Goal: Transaction & Acquisition: Purchase product/service

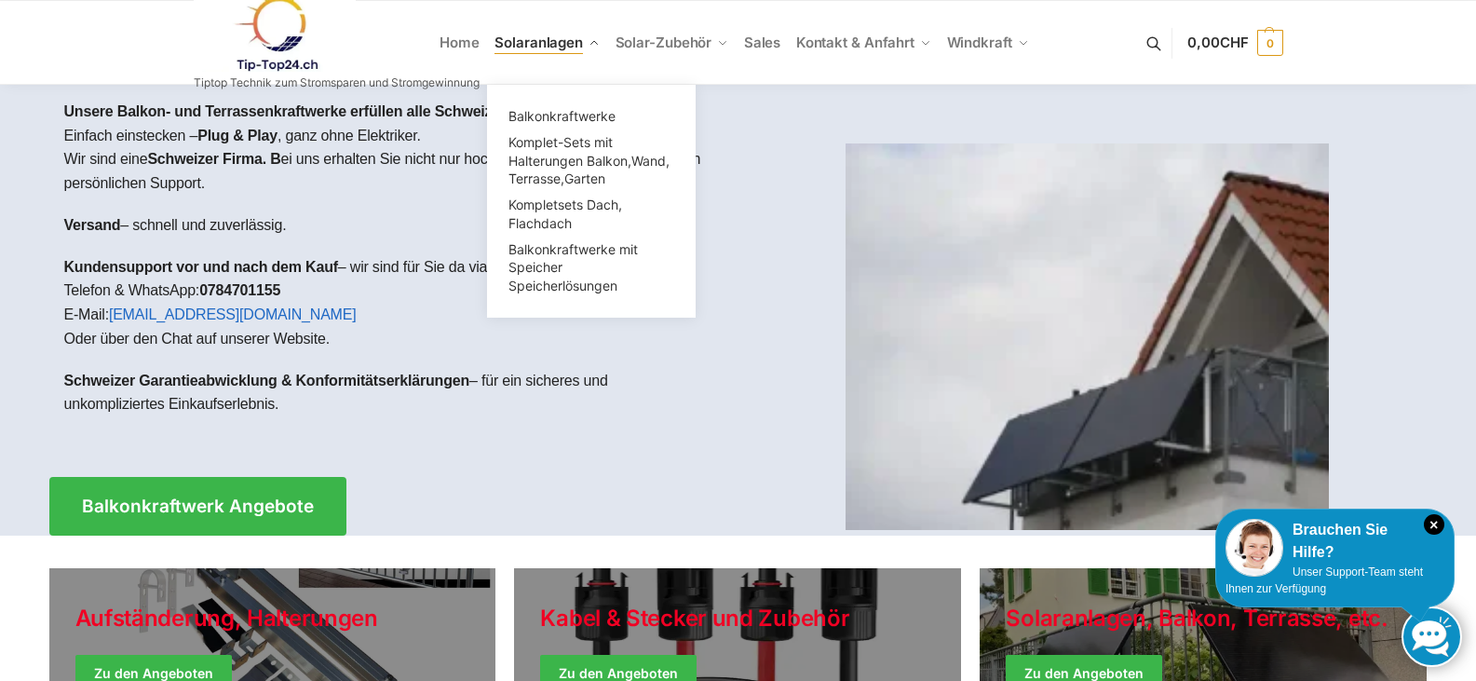
click at [535, 42] on span "Solaranlagen" at bounding box center [538, 43] width 88 height 18
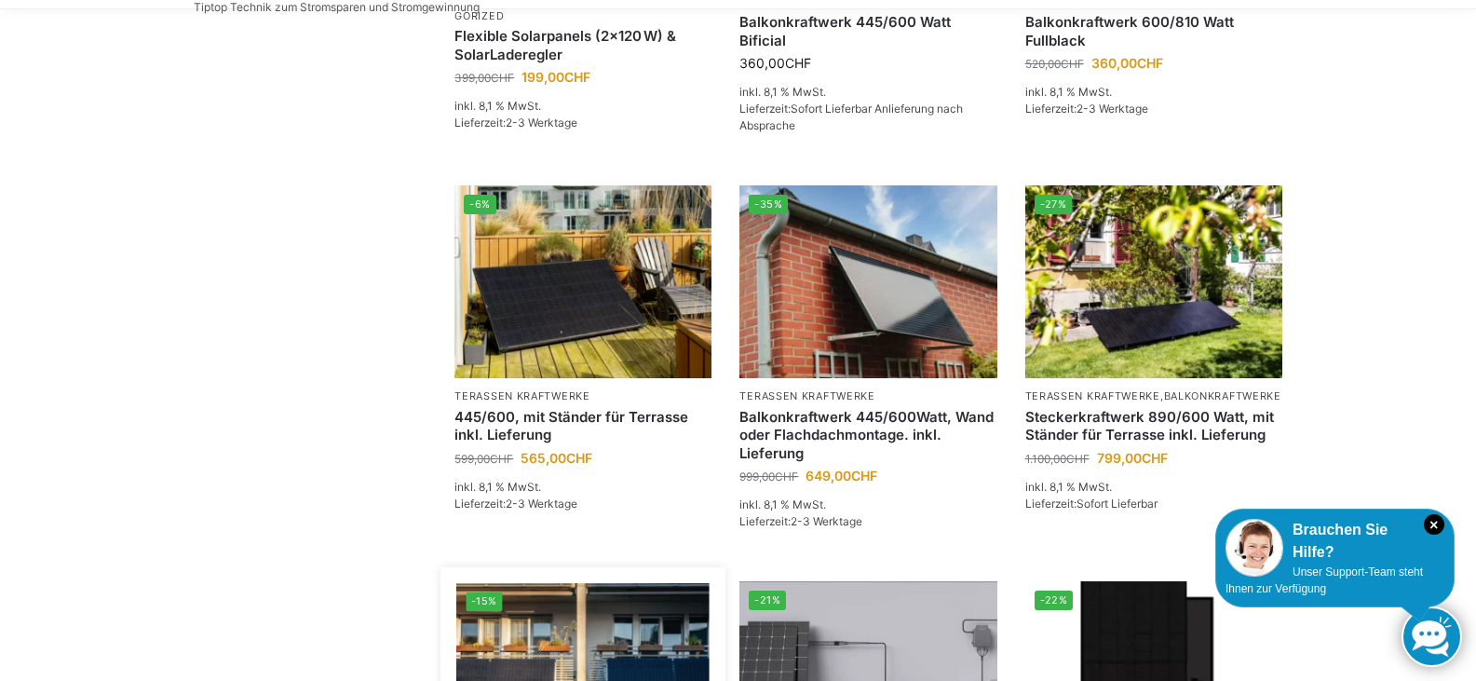
scroll to position [823, 0]
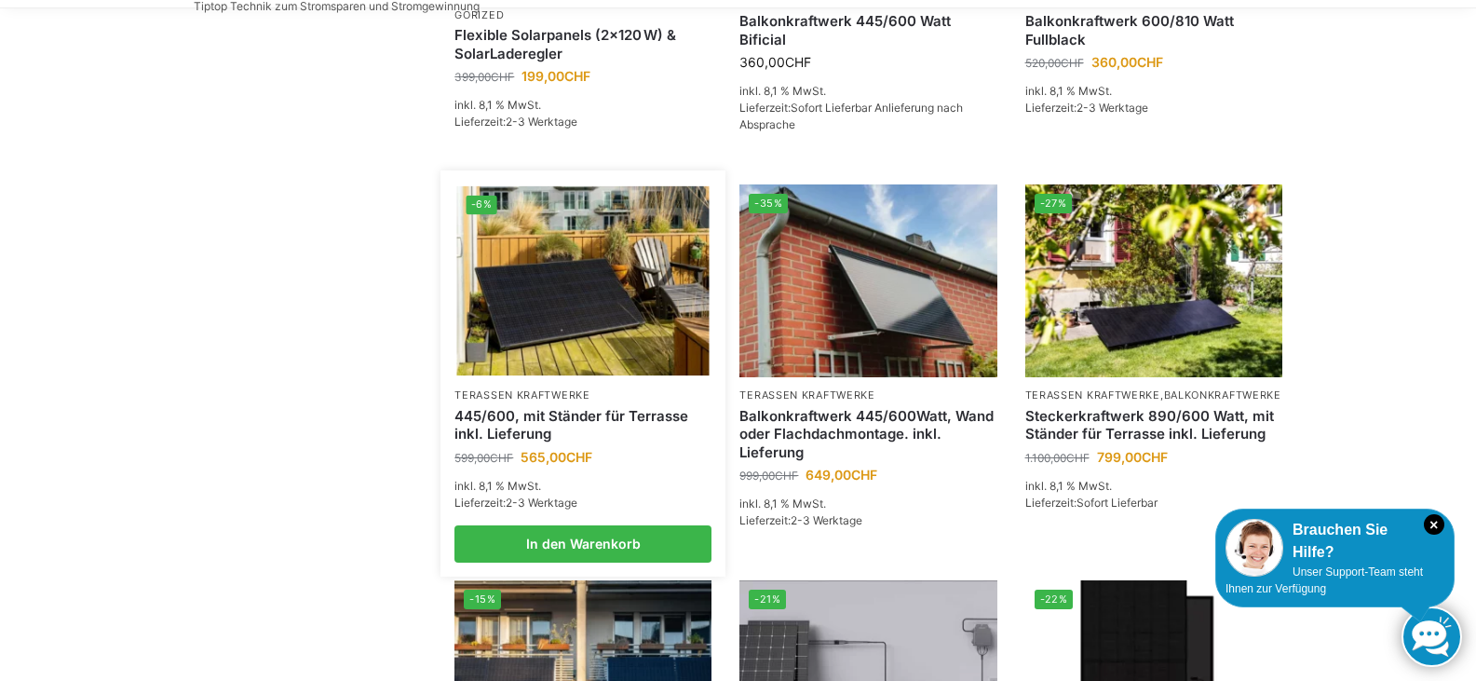
click at [569, 264] on img at bounding box center [583, 280] width 252 height 189
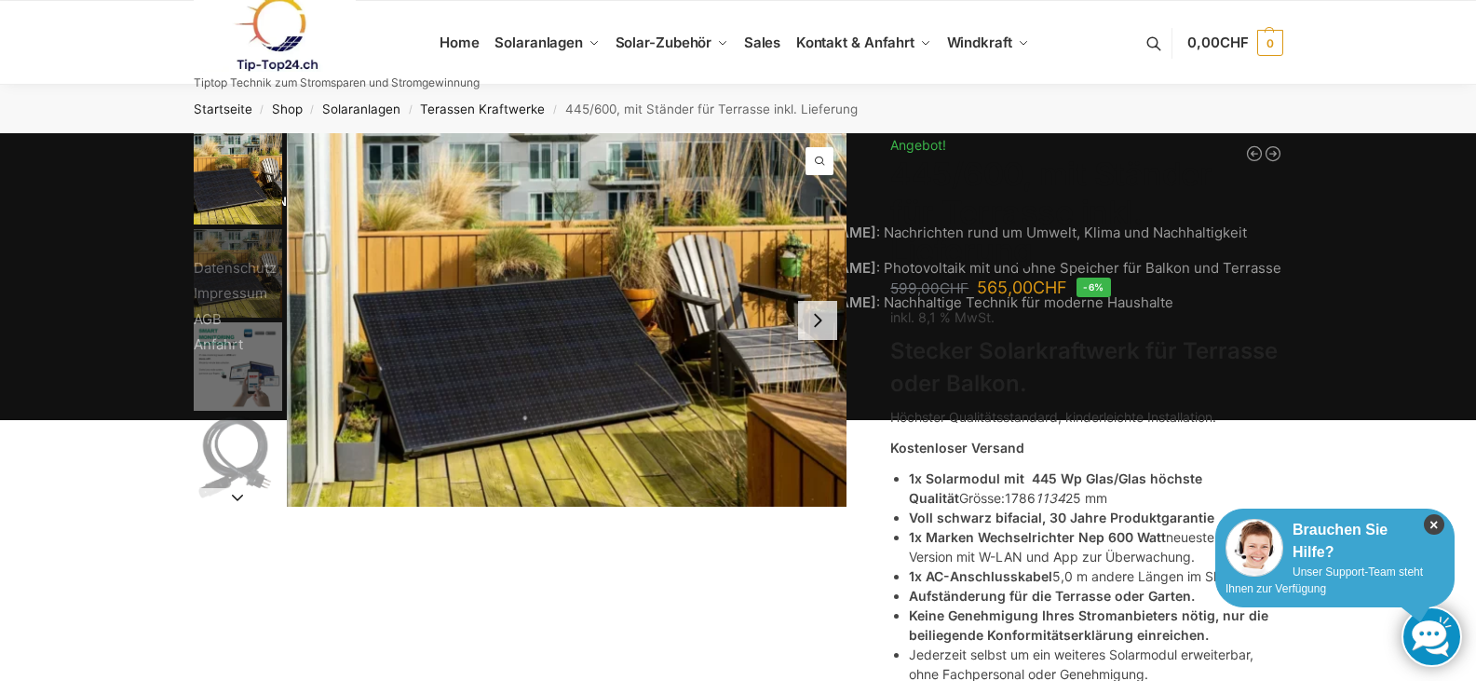
click at [1433, 521] on icon "×" at bounding box center [1434, 524] width 20 height 20
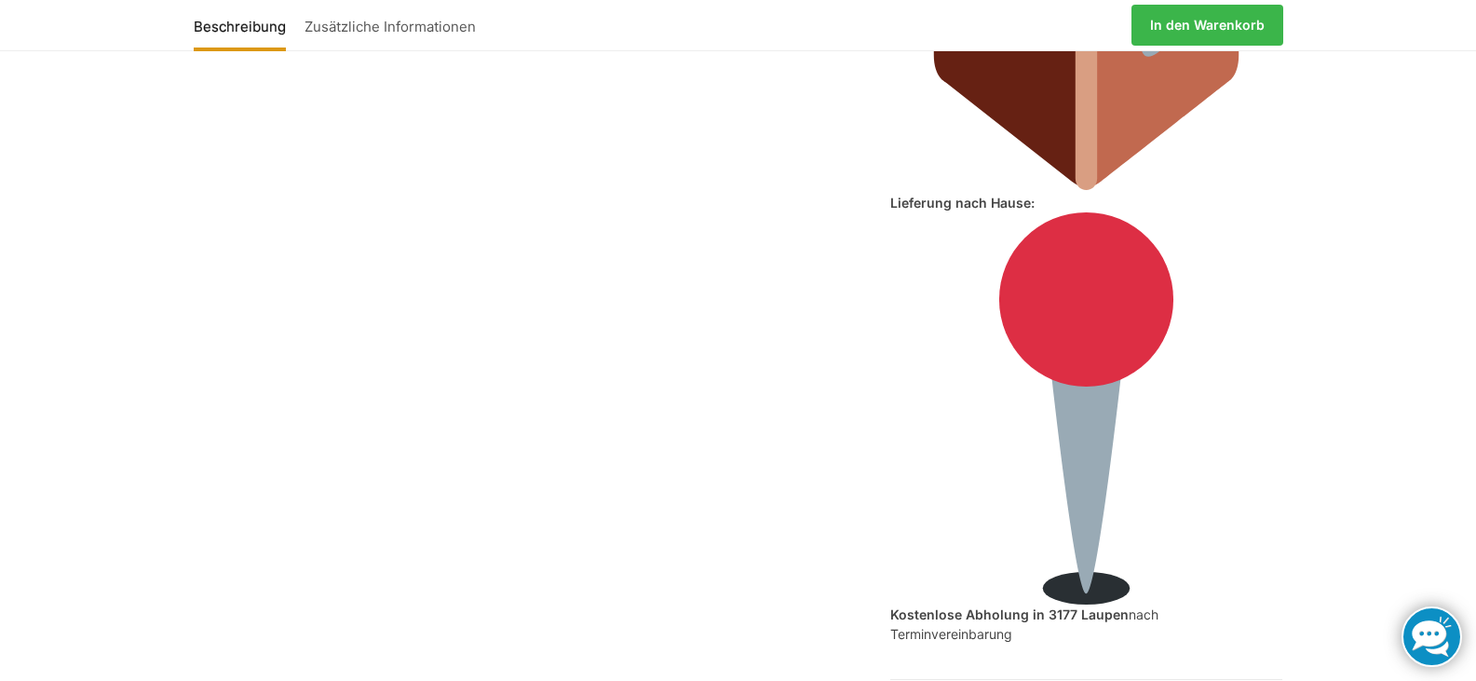
scroll to position [3563, 0]
